Goal: Task Accomplishment & Management: Use online tool/utility

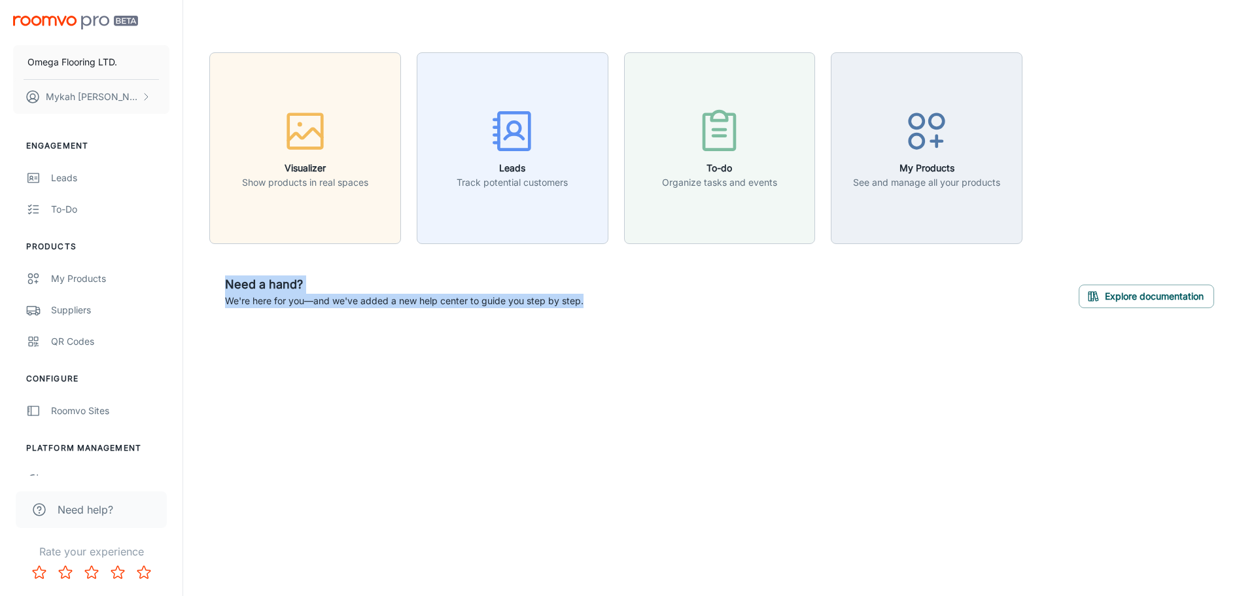
drag, startPoint x: 226, startPoint y: 283, endPoint x: 614, endPoint y: 318, distance: 389.6
click at [614, 318] on div "Need a hand? We're here for you—and we've added a new help center to guide you …" at bounding box center [719, 292] width 1021 height 64
click at [614, 317] on div "Need a hand? We're here for you—and we've added a new help center to guide you …" at bounding box center [719, 292] width 1021 height 64
drag, startPoint x: 614, startPoint y: 317, endPoint x: 629, endPoint y: 374, distance: 58.1
click at [629, 374] on div "Visualizer Show products in real spaces Leads Track potential customers To-do O…" at bounding box center [719, 188] width 1073 height 376
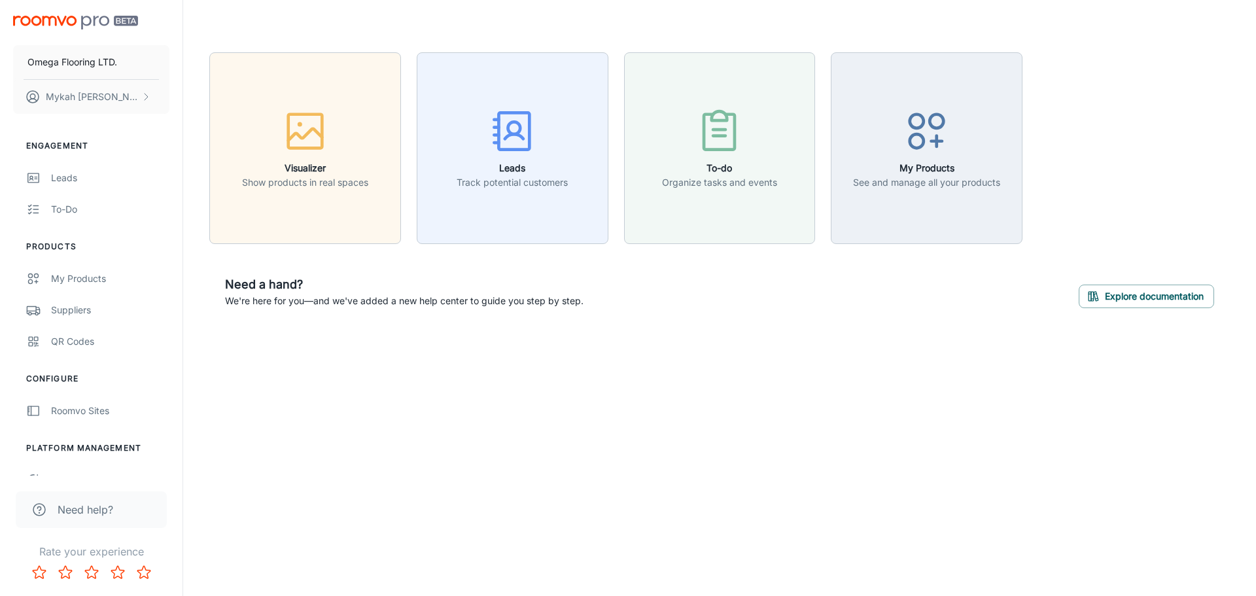
click at [629, 374] on div "Visualizer Show products in real spaces Leads Track potential customers To-do O…" at bounding box center [719, 188] width 1073 height 376
drag, startPoint x: 227, startPoint y: 283, endPoint x: 673, endPoint y: 315, distance: 446.7
click at [673, 315] on div "Need a hand? We're here for you—and we've added a new help center to guide you …" at bounding box center [719, 292] width 1021 height 64
drag, startPoint x: 227, startPoint y: 281, endPoint x: 613, endPoint y: 338, distance: 390.2
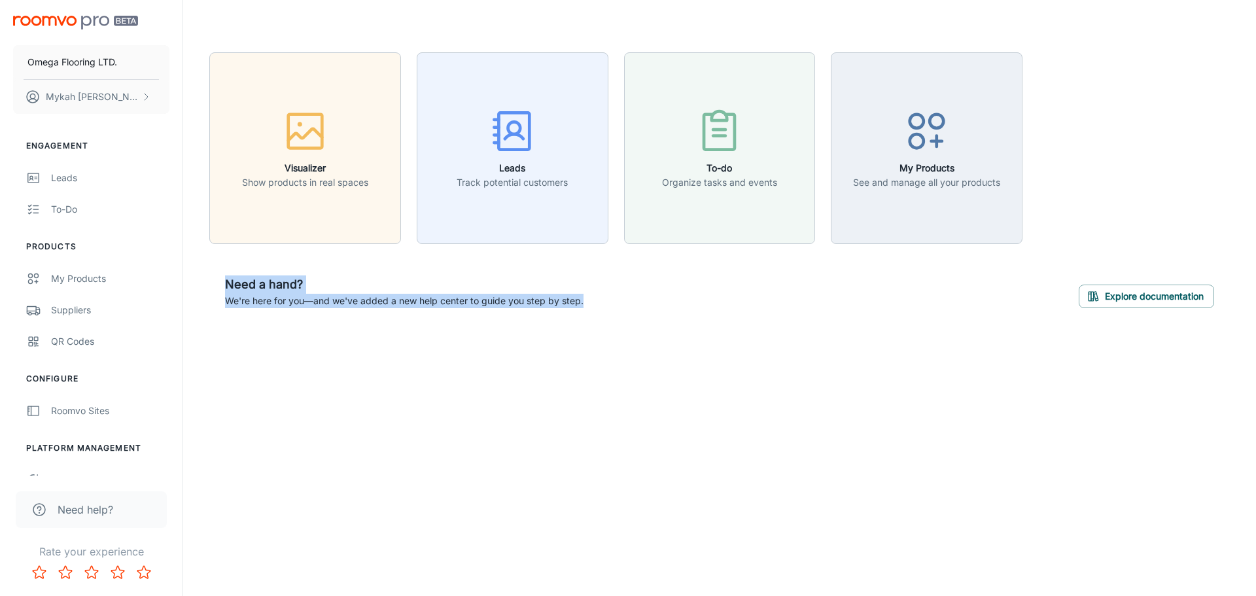
click at [613, 338] on div "Visualizer Show products in real spaces Leads Track potential customers To-do O…" at bounding box center [719, 188] width 1073 height 376
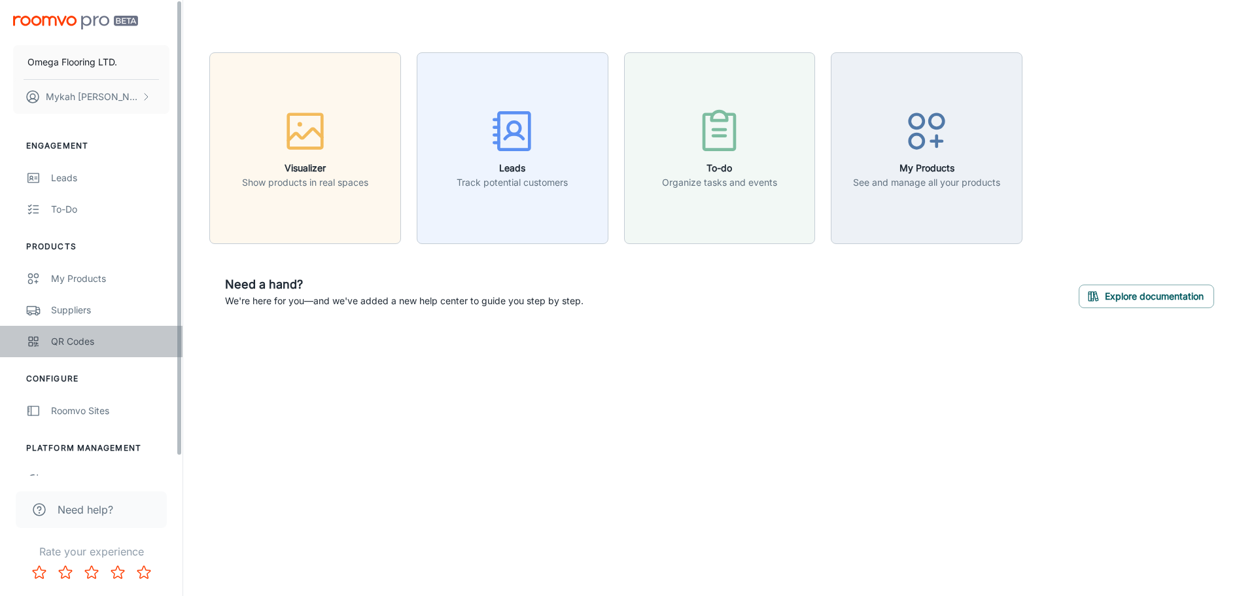
click at [107, 334] on div "QR Codes" at bounding box center [110, 341] width 118 height 14
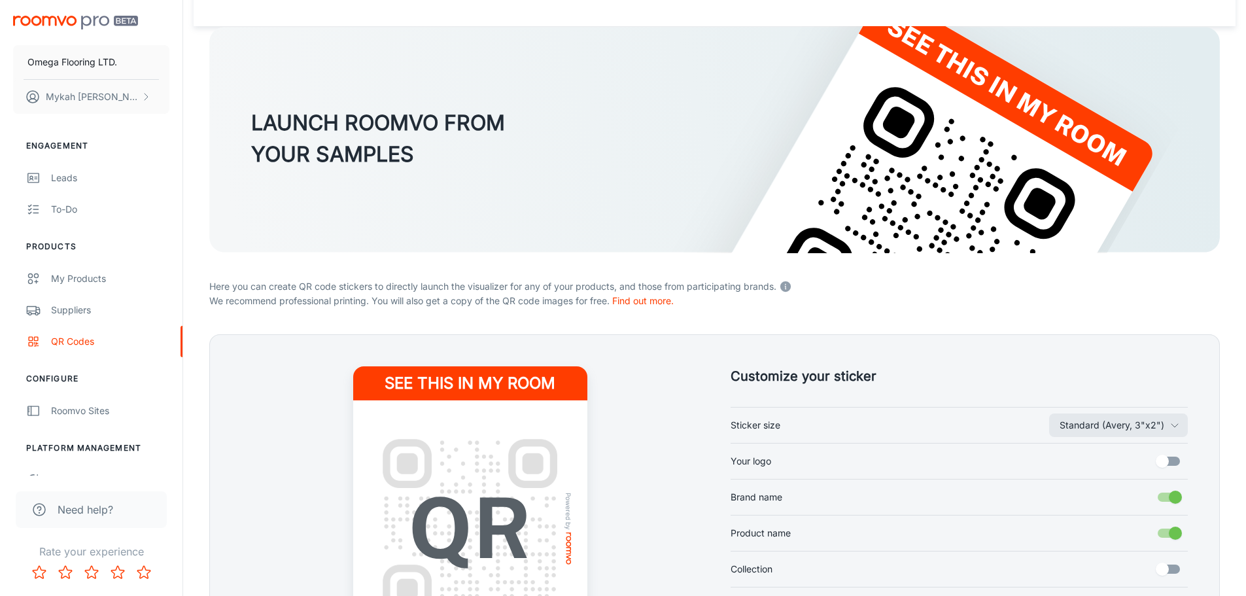
scroll to position [256, 0]
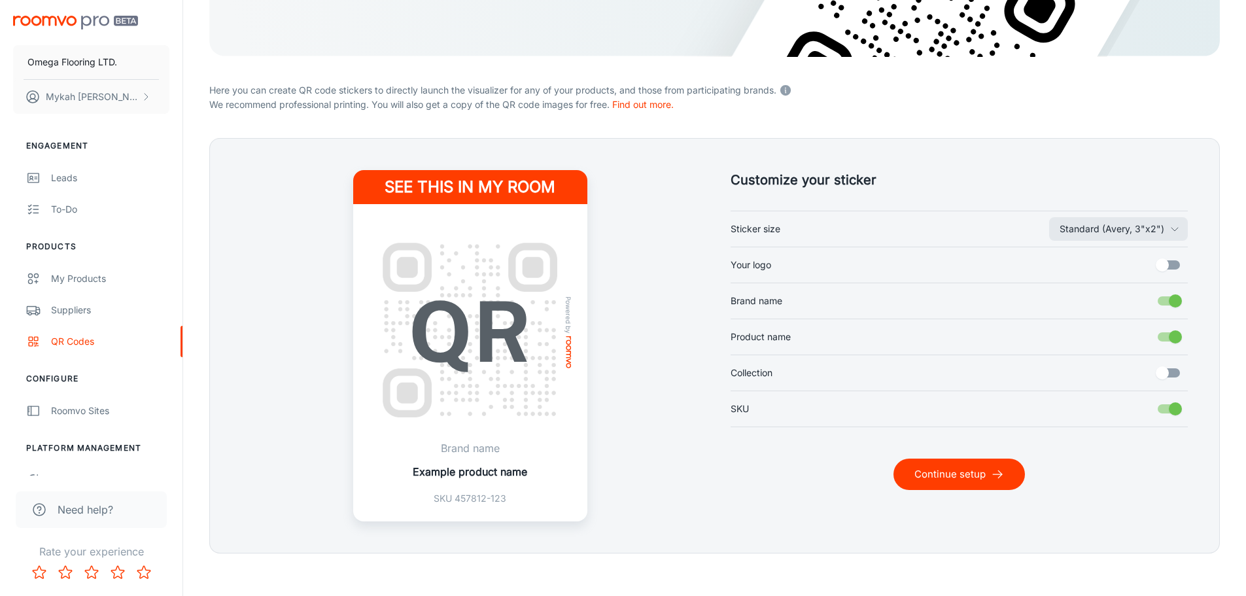
click at [953, 476] on button "Continue setup" at bounding box center [959, 474] width 131 height 31
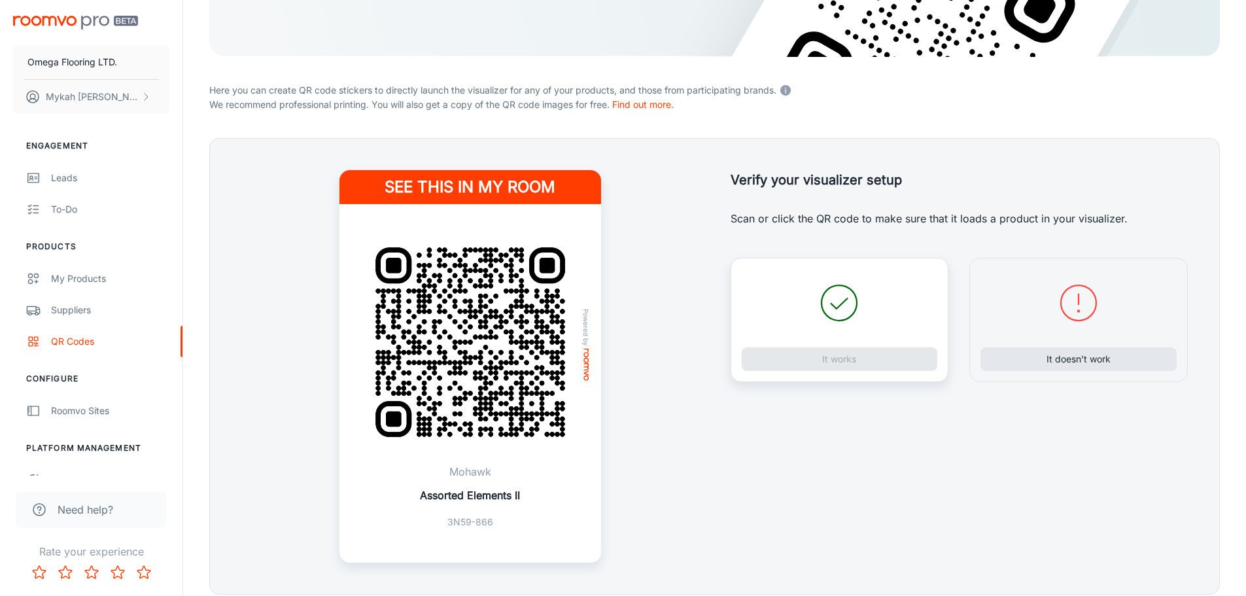
click at [563, 353] on img at bounding box center [470, 342] width 230 height 230
click at [826, 355] on button "It works" at bounding box center [840, 359] width 196 height 24
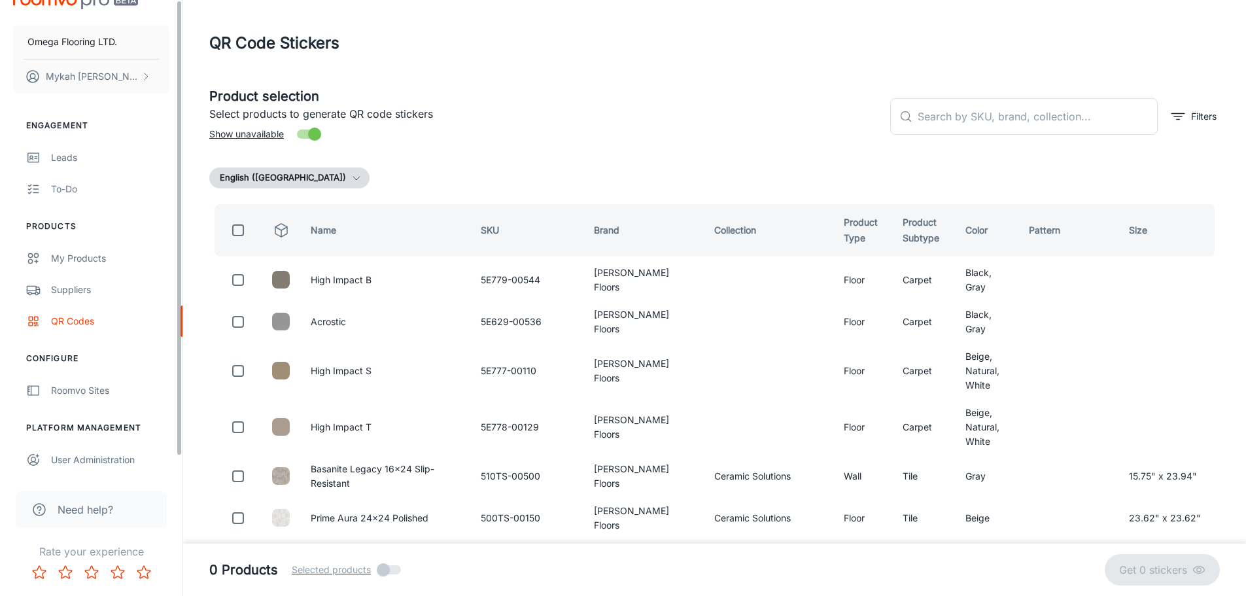
scroll to position [0, 0]
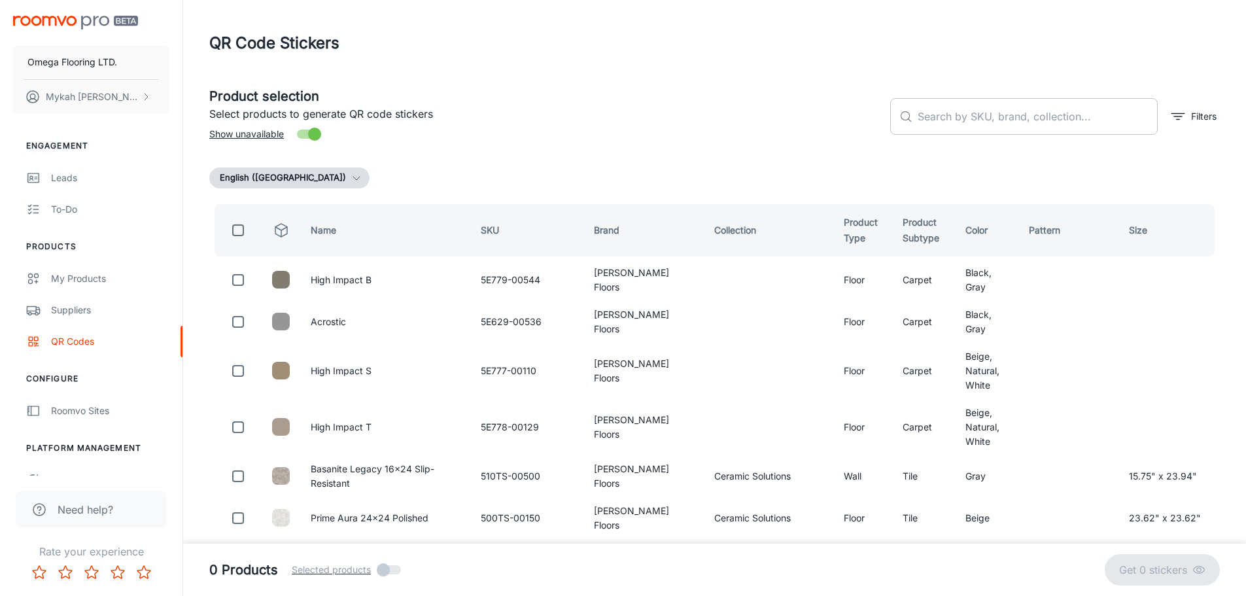
click at [1002, 121] on input "text" at bounding box center [1038, 116] width 240 height 37
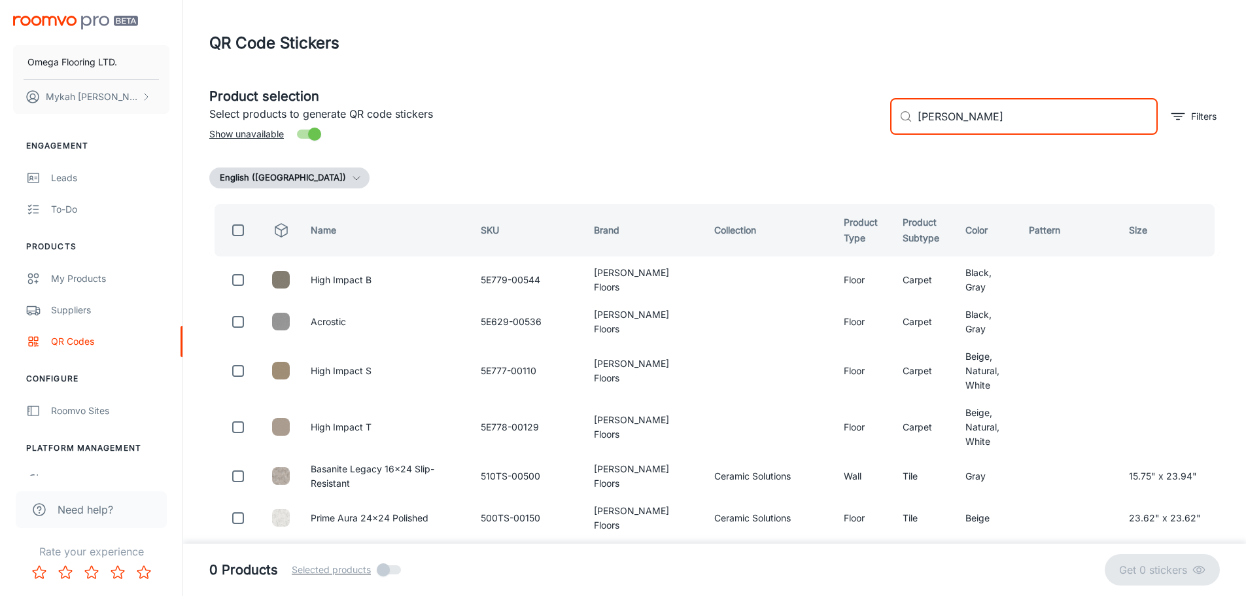
type input "[PERSON_NAME]"
